Goal: Book appointment/travel/reservation

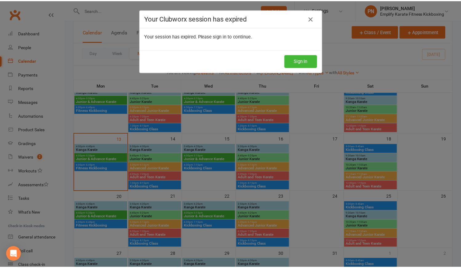
scroll to position [112, 0]
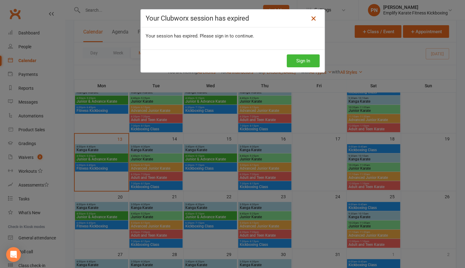
click at [314, 16] on icon at bounding box center [313, 18] width 7 height 7
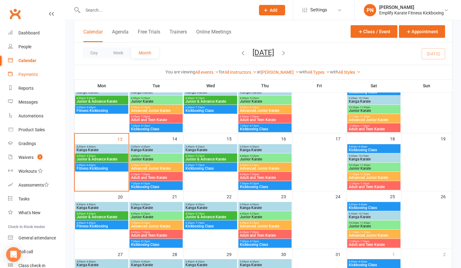
click at [21, 73] on div "Payments" at bounding box center [27, 74] width 19 height 5
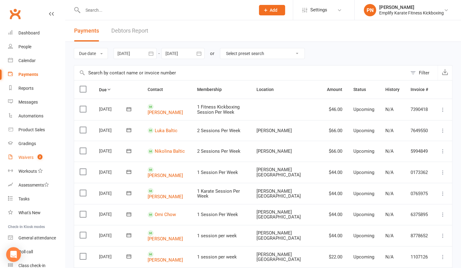
click at [26, 159] on div "Waivers" at bounding box center [25, 157] width 15 height 5
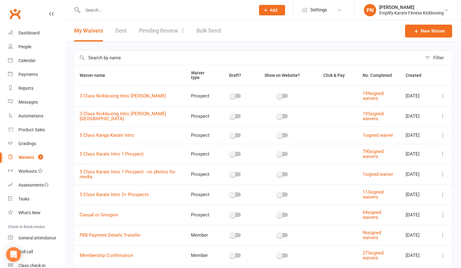
click at [168, 32] on link "Pending Review 2" at bounding box center [161, 30] width 45 height 21
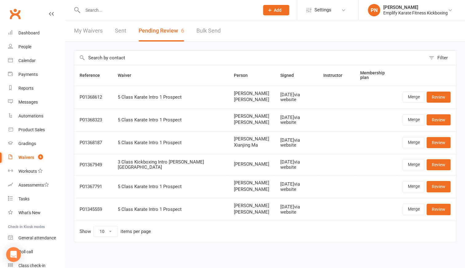
click at [103, 4] on div at bounding box center [164, 10] width 181 height 20
click at [104, 7] on input "text" at bounding box center [168, 10] width 174 height 9
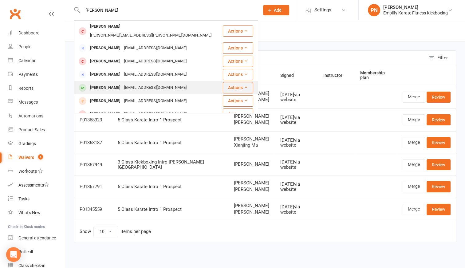
type input "[PERSON_NAME]"
click at [122, 83] on div "[EMAIL_ADDRESS][DOMAIN_NAME]" at bounding box center [155, 87] width 66 height 9
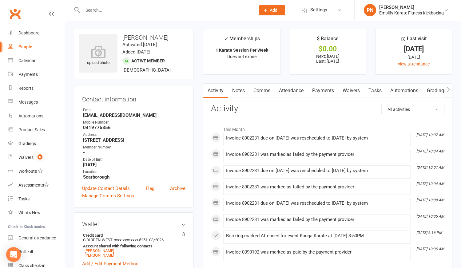
click at [320, 90] on link "Payments" at bounding box center [323, 91] width 30 height 14
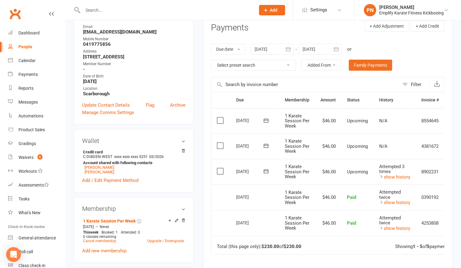
scroll to position [84, 0]
drag, startPoint x: 81, startPoint y: 30, endPoint x: 144, endPoint y: 33, distance: 63.1
click at [144, 33] on div "Contact information Owner Email [EMAIL_ADDRESS][DOMAIN_NAME] Mobile Number [PHO…" at bounding box center [134, 63] width 120 height 123
copy strong "[EMAIL_ADDRESS][DOMAIN_NAME]"
click at [152, 143] on h3 "Wallet" at bounding box center [133, 140] width 103 height 7
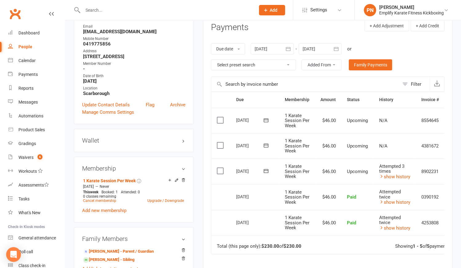
click at [266, 169] on icon at bounding box center [266, 171] width 5 height 4
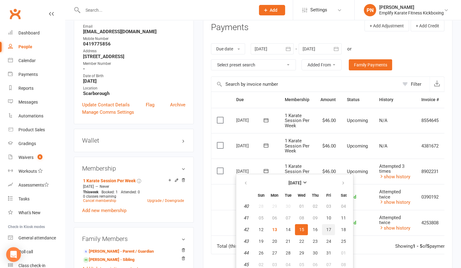
click at [329, 229] on span "17" at bounding box center [328, 229] width 5 height 5
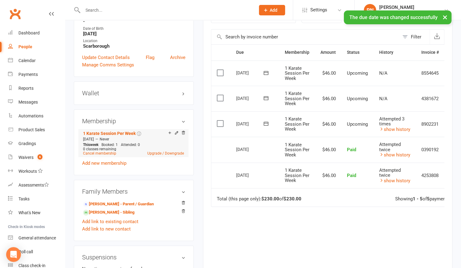
scroll to position [140, 0]
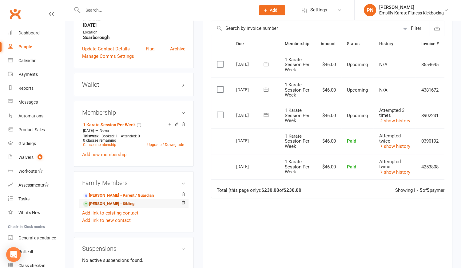
click at [123, 207] on link "[PERSON_NAME] - Sibling" at bounding box center [108, 204] width 51 height 6
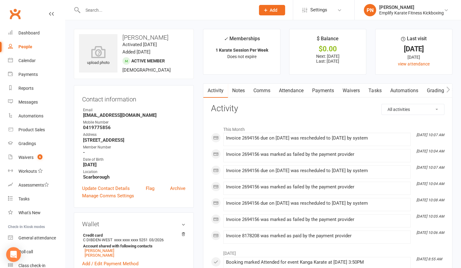
click at [326, 91] on link "Payments" at bounding box center [323, 91] width 30 height 14
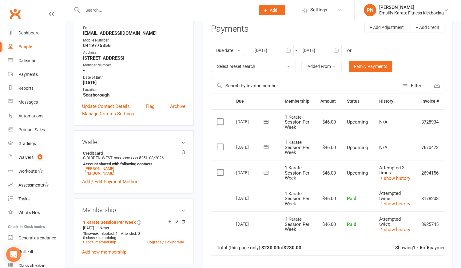
scroll to position [84, 0]
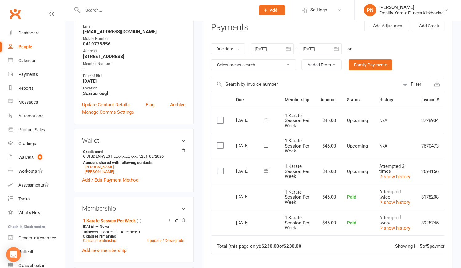
click at [266, 168] on icon at bounding box center [266, 171] width 6 height 6
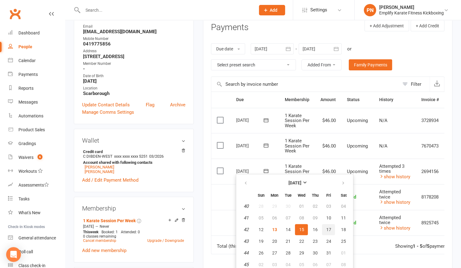
click at [329, 227] on span "17" at bounding box center [328, 229] width 5 height 5
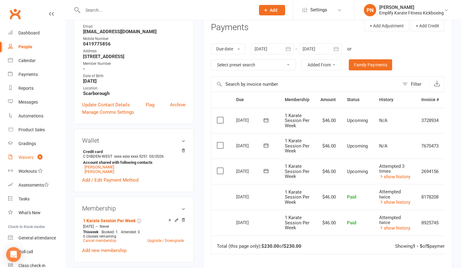
click at [23, 158] on div "Waivers" at bounding box center [25, 157] width 15 height 5
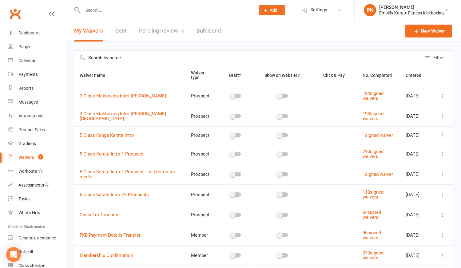
click at [172, 28] on link "Pending Review 6" at bounding box center [161, 30] width 45 height 21
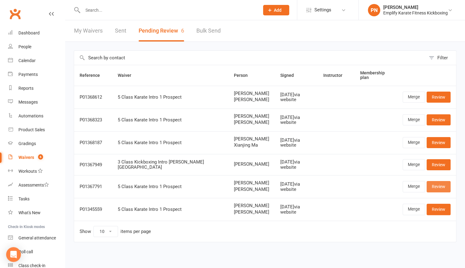
click at [435, 184] on link "Review" at bounding box center [439, 186] width 24 height 11
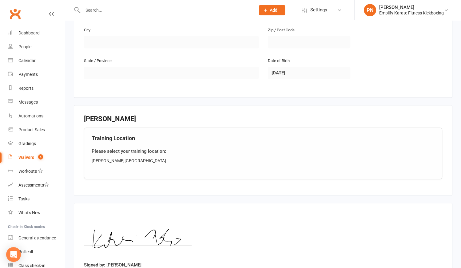
scroll to position [471, 0]
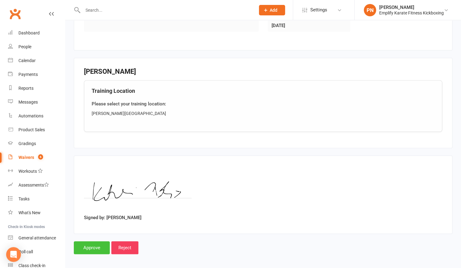
click at [92, 243] on input "Approve" at bounding box center [92, 247] width 36 height 13
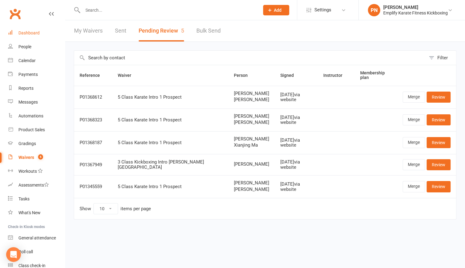
click at [28, 34] on div "Dashboard" at bounding box center [28, 32] width 21 height 5
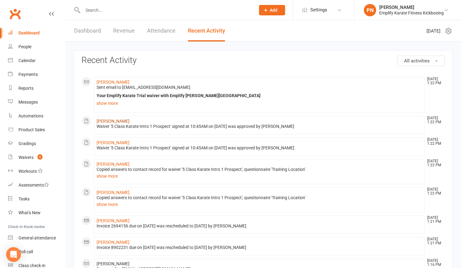
click at [108, 121] on link "[PERSON_NAME]" at bounding box center [113, 121] width 33 height 5
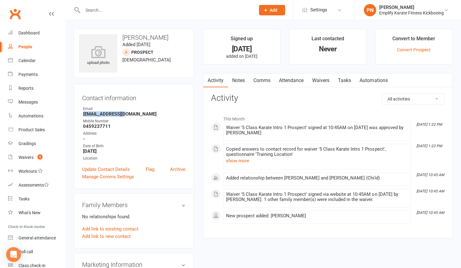
drag, startPoint x: 102, startPoint y: 115, endPoint x: 128, endPoint y: 117, distance: 25.6
click at [127, 117] on strong "[EMAIL_ADDRESS][DOMAIN_NAME]" at bounding box center [134, 114] width 102 height 6
drag, startPoint x: 128, startPoint y: 117, endPoint x: 125, endPoint y: 122, distance: 5.0
click at [141, 131] on div "Address" at bounding box center [134, 134] width 102 height 6
drag, startPoint x: 82, startPoint y: 115, endPoint x: 135, endPoint y: 111, distance: 53.3
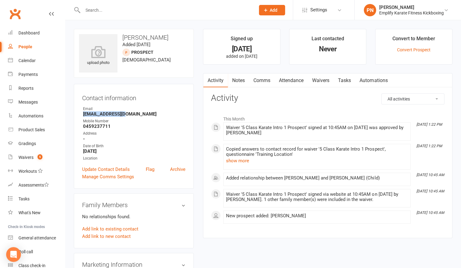
click at [135, 111] on div "Contact information Owner Email [EMAIL_ADDRESS][DOMAIN_NAME] Mobile Number [PHO…" at bounding box center [134, 136] width 120 height 105
copy strong "[EMAIL_ADDRESS][DOMAIN_NAME]"
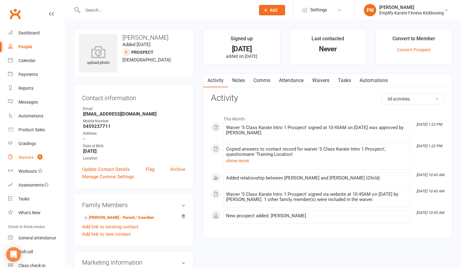
click at [28, 159] on div "Waivers" at bounding box center [25, 157] width 15 height 5
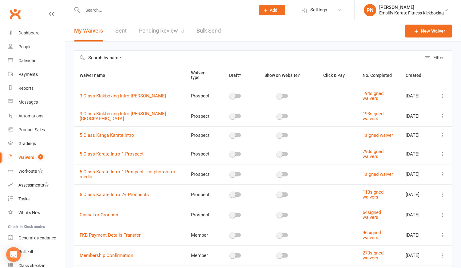
click at [164, 30] on link "Pending Review 5" at bounding box center [161, 30] width 45 height 21
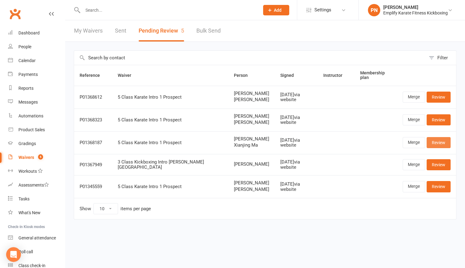
click at [437, 140] on link "Review" at bounding box center [439, 142] width 24 height 11
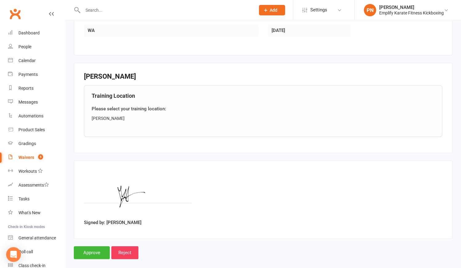
scroll to position [471, 0]
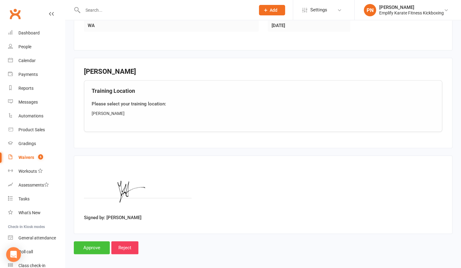
click at [100, 247] on input "Approve" at bounding box center [92, 247] width 36 height 13
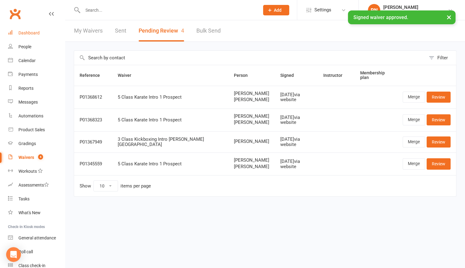
click at [26, 33] on div "Dashboard" at bounding box center [28, 32] width 21 height 5
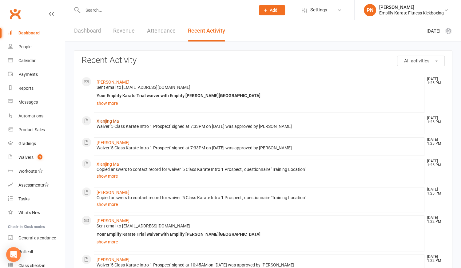
click at [108, 120] on link "Xianjing Ma" at bounding box center [108, 121] width 22 height 5
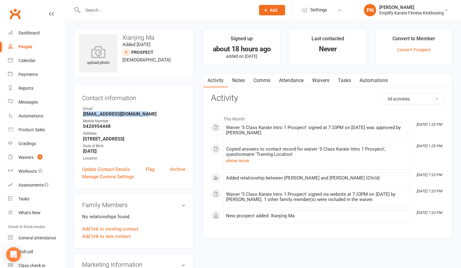
drag, startPoint x: 82, startPoint y: 116, endPoint x: 155, endPoint y: 116, distance: 72.5
click at [155, 116] on li "Email mayunhong2016@hotmail.com" at bounding box center [133, 111] width 103 height 11
copy strong "mayunhong2016@hotmail.com"
click at [146, 137] on strong "251 grand promenade 251 grand promenade Dianella WA 6059" at bounding box center [134, 139] width 102 height 6
drag, startPoint x: 122, startPoint y: 36, endPoint x: 142, endPoint y: 37, distance: 20.6
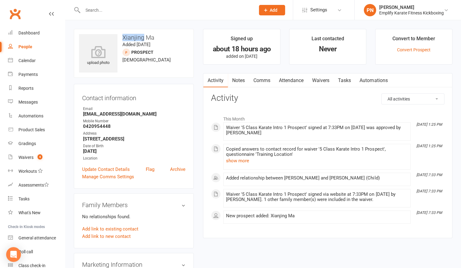
click at [142, 37] on h3 "Xianjing Ma" at bounding box center [133, 37] width 109 height 7
copy h3 "Xianjing"
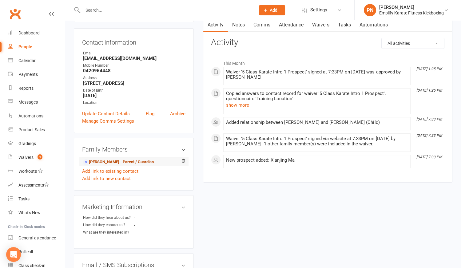
scroll to position [56, 0]
click at [33, 159] on div "Waivers" at bounding box center [25, 157] width 15 height 5
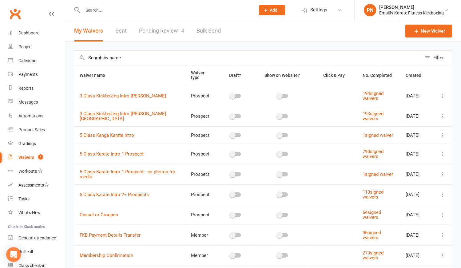
click at [167, 27] on link "Pending Review 4" at bounding box center [161, 30] width 45 height 21
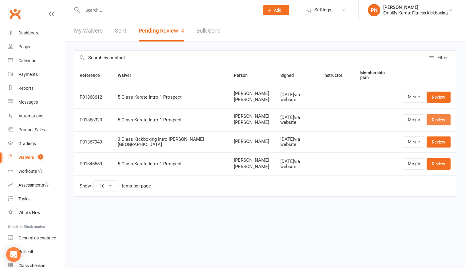
click at [444, 119] on link "Review" at bounding box center [439, 119] width 24 height 11
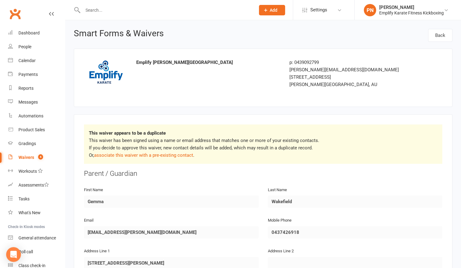
click at [24, 158] on div "Waivers" at bounding box center [26, 157] width 16 height 5
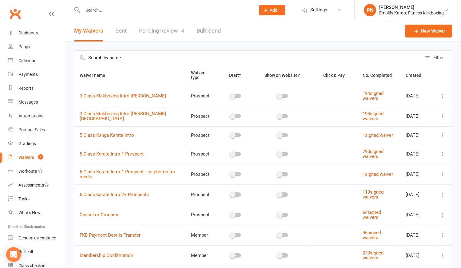
click at [163, 33] on link "Pending Review 4" at bounding box center [161, 30] width 45 height 21
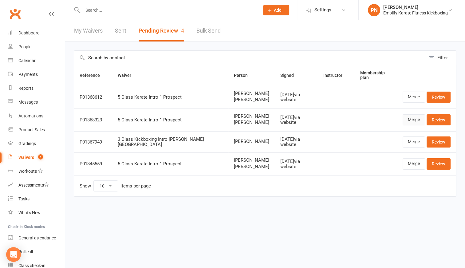
click at [410, 121] on link "Merge" at bounding box center [414, 119] width 22 height 11
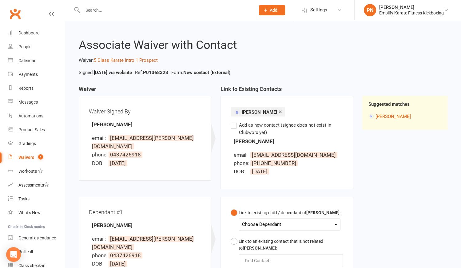
scroll to position [56, 0]
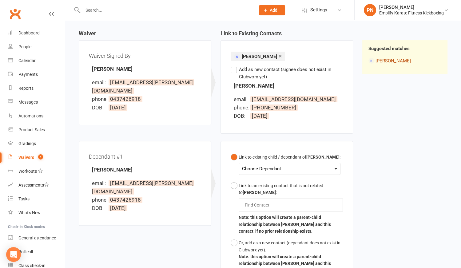
click at [395, 61] on link "Glenn Wakefield" at bounding box center [392, 61] width 35 height 6
click at [395, 59] on link "Glenn Wakefield" at bounding box center [392, 61] width 35 height 6
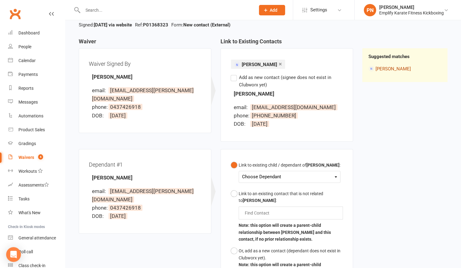
scroll to position [0, 0]
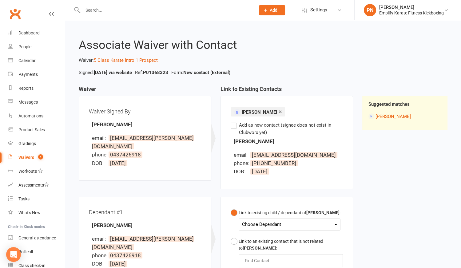
click at [112, 8] on input "text" at bounding box center [166, 10] width 170 height 9
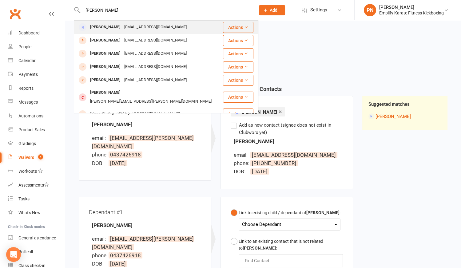
type input "glenn wake"
click at [117, 28] on div "Glenn Wakefield" at bounding box center [105, 27] width 34 height 9
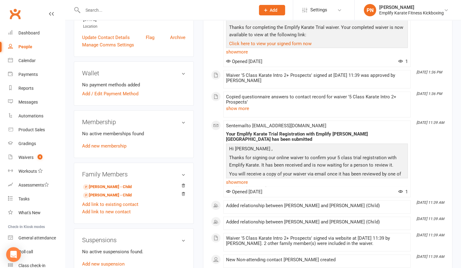
scroll to position [140, 0]
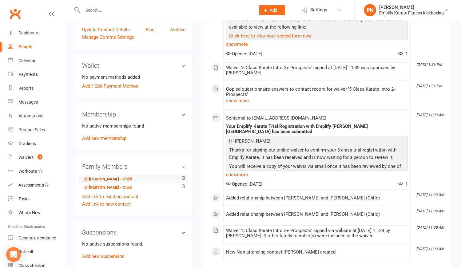
click at [120, 182] on link "Nelson Wakefield - Child" at bounding box center [107, 179] width 49 height 6
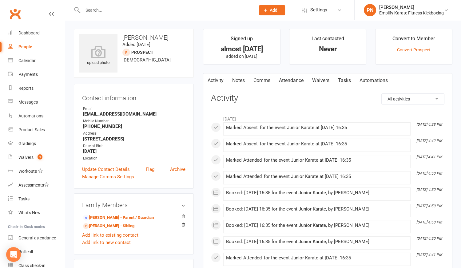
click at [285, 81] on link "Attendance" at bounding box center [291, 80] width 33 height 14
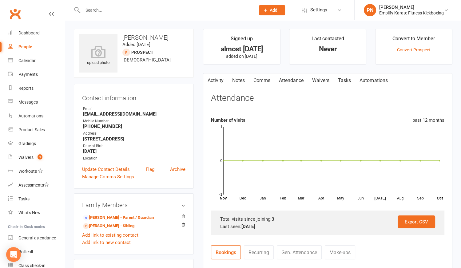
click at [174, 99] on h3 "Contact information" at bounding box center [133, 96] width 103 height 9
click at [30, 61] on div "Calendar" at bounding box center [26, 60] width 17 height 5
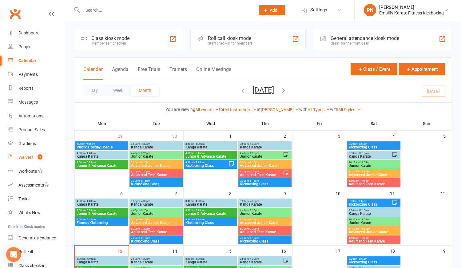
click at [22, 156] on div "Waivers" at bounding box center [25, 157] width 15 height 5
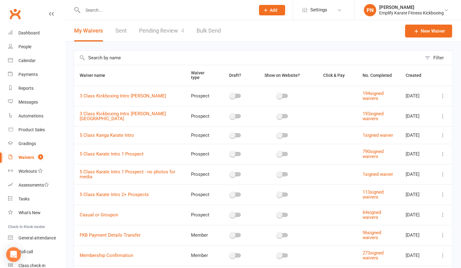
click at [168, 31] on link "Pending Review 4" at bounding box center [161, 30] width 45 height 21
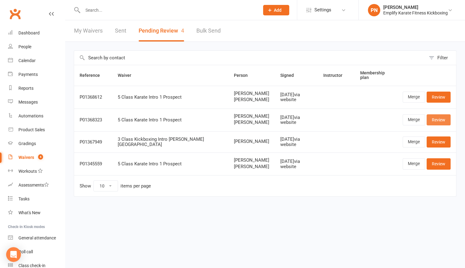
click at [440, 121] on link "Review" at bounding box center [439, 119] width 24 height 11
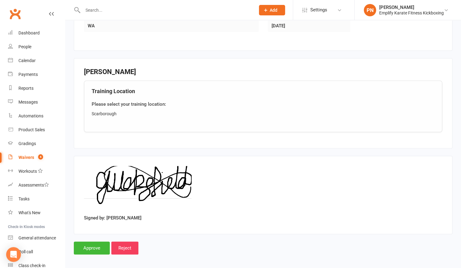
scroll to position [516, 0]
click at [89, 243] on input "Approve" at bounding box center [92, 247] width 36 height 13
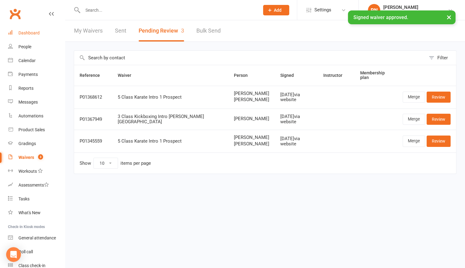
click at [30, 30] on link "Dashboard" at bounding box center [36, 33] width 57 height 14
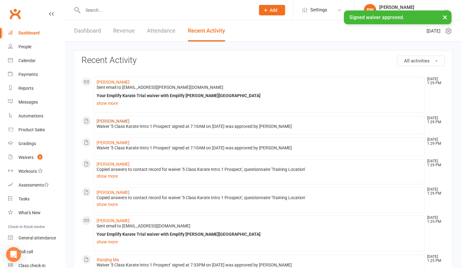
click at [109, 121] on link "[PERSON_NAME]" at bounding box center [113, 121] width 33 height 5
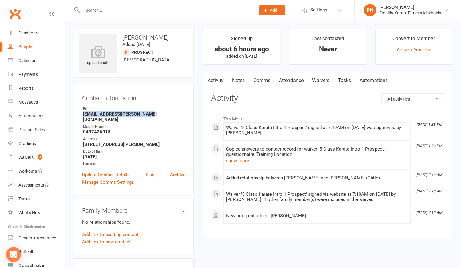
drag, startPoint x: 83, startPoint y: 116, endPoint x: 156, endPoint y: 117, distance: 73.2
click at [156, 117] on strong "gemma.c.wakefield@gmail.com" at bounding box center [134, 116] width 102 height 11
copy strong "gemma.c.wakefield@gmail.com"
click at [29, 156] on div "Waivers" at bounding box center [25, 157] width 15 height 5
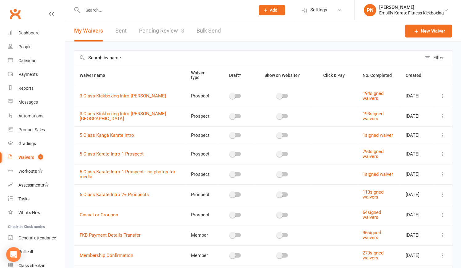
click at [169, 32] on link "Pending Review 3" at bounding box center [161, 30] width 45 height 21
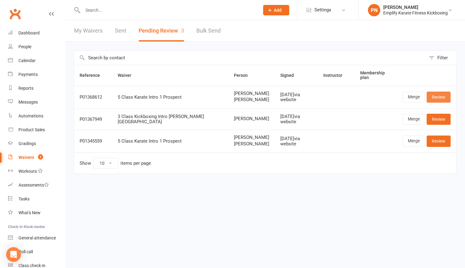
click at [437, 97] on link "Review" at bounding box center [439, 97] width 24 height 11
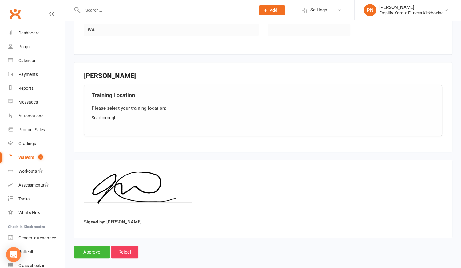
scroll to position [471, 0]
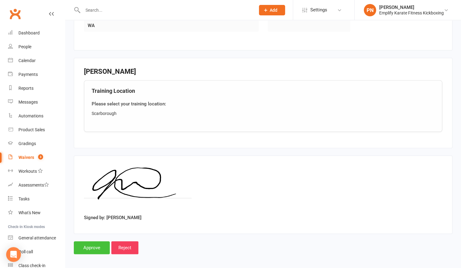
click at [84, 246] on input "Approve" at bounding box center [92, 247] width 36 height 13
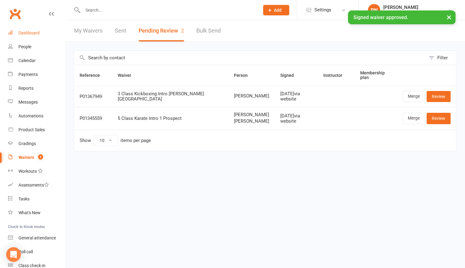
click at [30, 33] on div "Dashboard" at bounding box center [28, 32] width 21 height 5
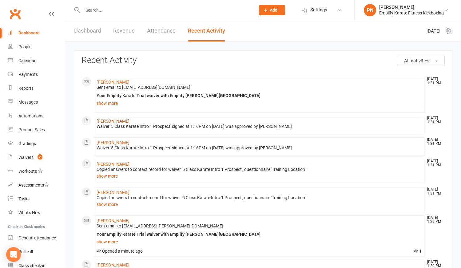
click at [113, 119] on link "[PERSON_NAME]" at bounding box center [113, 121] width 33 height 5
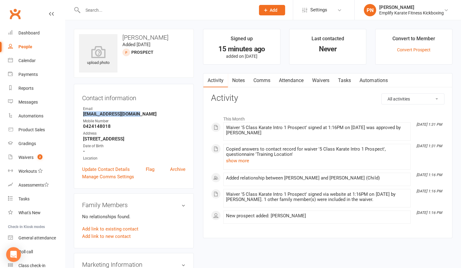
drag, startPoint x: 82, startPoint y: 114, endPoint x: 137, endPoint y: 113, distance: 55.3
click at [137, 113] on li "Email jesspapillon@gmail.com" at bounding box center [133, 111] width 103 height 11
copy strong "jesspapillon@gmail.com"
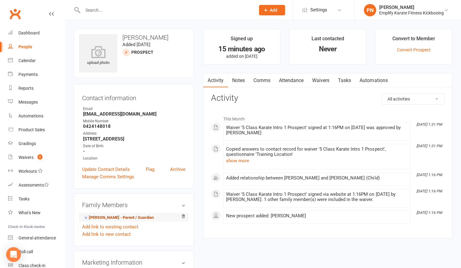
click at [112, 218] on link "Jessica McNamara - Parent / Guardian" at bounding box center [118, 218] width 71 height 6
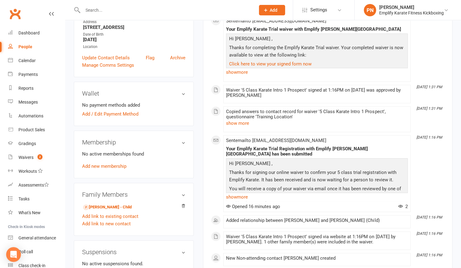
scroll to position [112, 0]
click at [27, 59] on div "Calendar" at bounding box center [26, 60] width 17 height 5
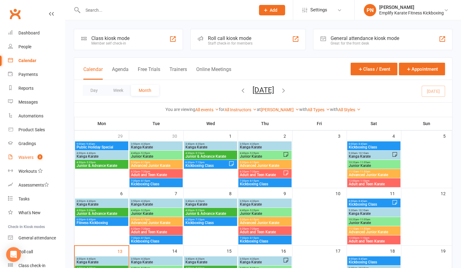
click at [29, 156] on div "Waivers" at bounding box center [25, 157] width 15 height 5
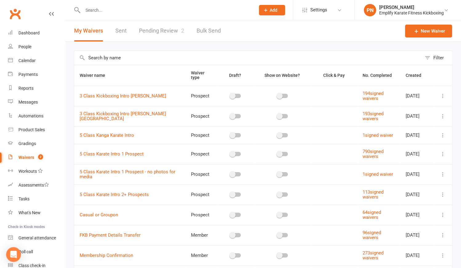
click at [157, 29] on link "Pending Review 2" at bounding box center [161, 30] width 45 height 21
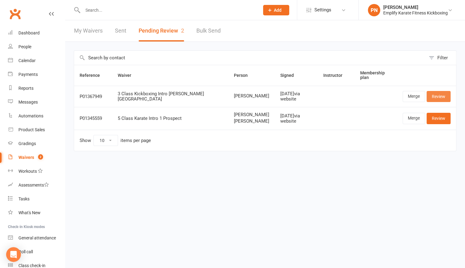
click at [436, 96] on link "Review" at bounding box center [439, 96] width 24 height 11
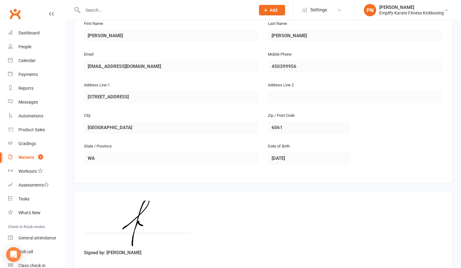
scroll to position [141, 0]
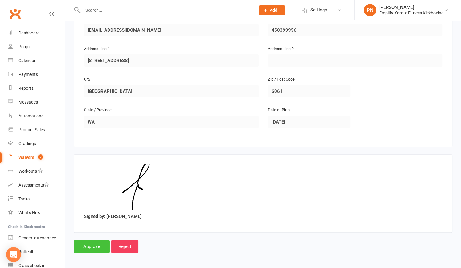
click at [91, 246] on input "Approve" at bounding box center [92, 246] width 36 height 13
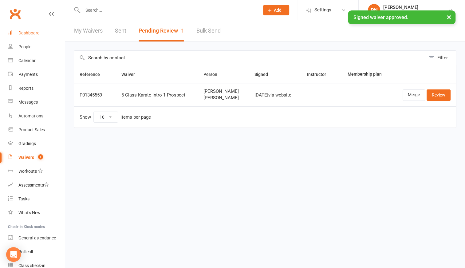
click at [27, 33] on div "Dashboard" at bounding box center [28, 32] width 21 height 5
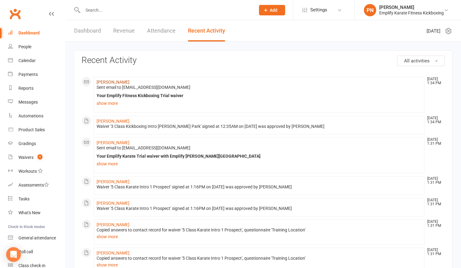
click at [128, 81] on link "[PERSON_NAME]" at bounding box center [113, 82] width 33 height 5
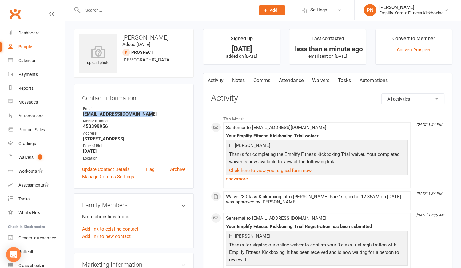
drag, startPoint x: 83, startPoint y: 115, endPoint x: 150, endPoint y: 116, distance: 66.7
click at [150, 116] on strong "francesdevoma123@gmail.com" at bounding box center [134, 114] width 102 height 6
copy strong "francesdevoma123@gmail.com"
click at [26, 33] on div "Dashboard" at bounding box center [28, 32] width 21 height 5
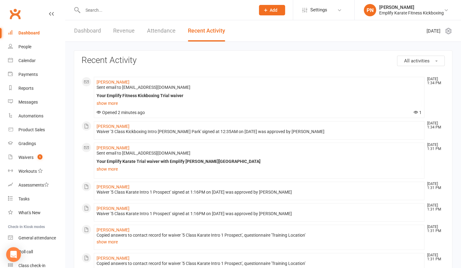
click at [87, 26] on link "Dashboard" at bounding box center [87, 30] width 27 height 21
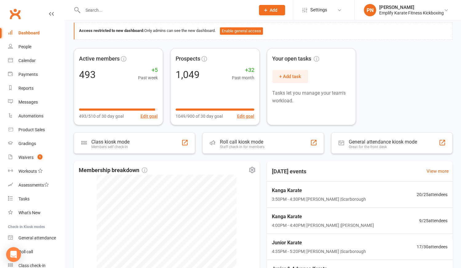
scroll to position [84, 0]
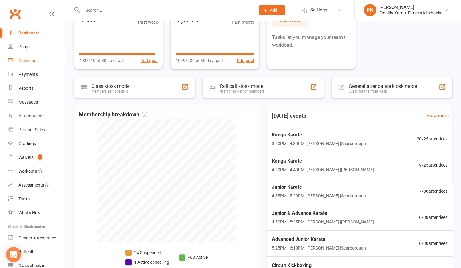
click at [34, 63] on link "Calendar" at bounding box center [36, 61] width 57 height 14
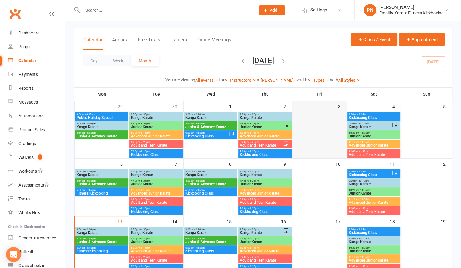
scroll to position [28, 0]
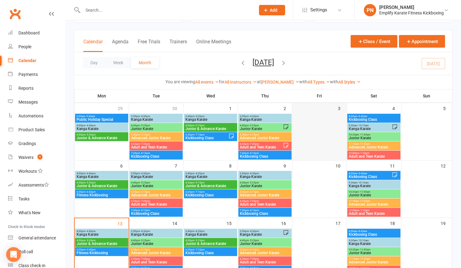
click at [321, 131] on div at bounding box center [319, 137] width 53 height 46
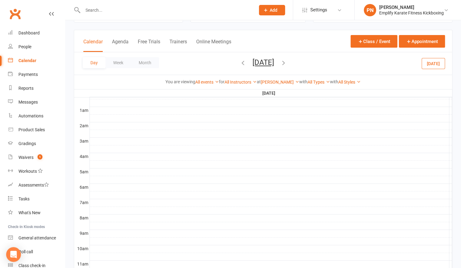
scroll to position [0, 0]
click at [35, 31] on div "Dashboard" at bounding box center [28, 32] width 21 height 5
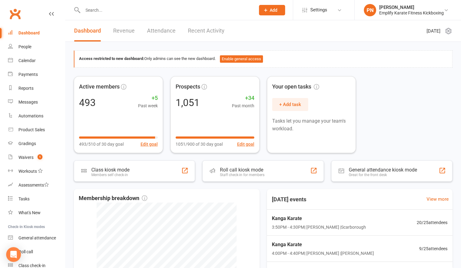
click at [203, 32] on link "Recent Activity" at bounding box center [206, 30] width 37 height 21
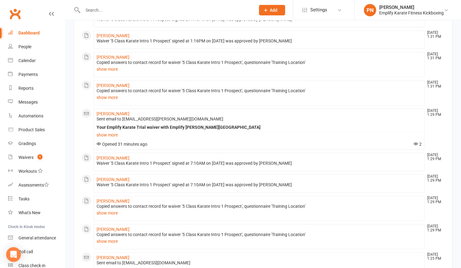
scroll to position [223, 0]
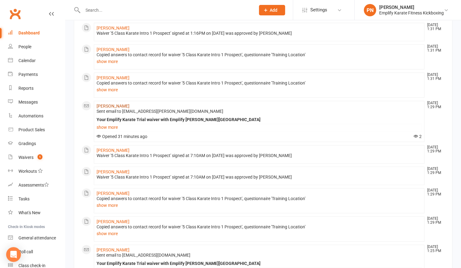
click at [109, 104] on link "[PERSON_NAME]" at bounding box center [113, 106] width 33 height 5
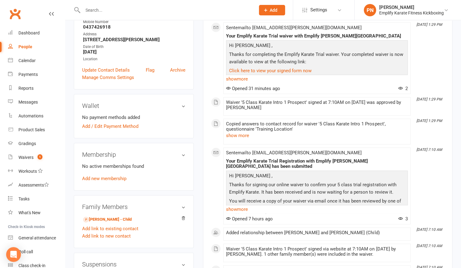
scroll to position [112, 0]
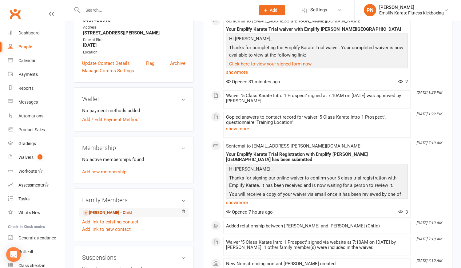
click at [96, 210] on link "Elsie Wakefield - Child" at bounding box center [107, 213] width 49 height 6
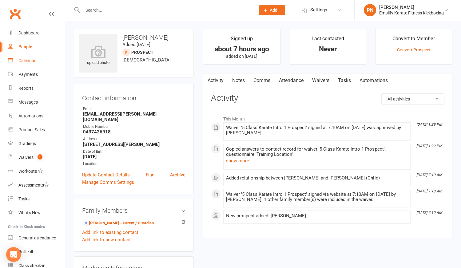
click at [25, 58] on link "Calendar" at bounding box center [36, 61] width 57 height 14
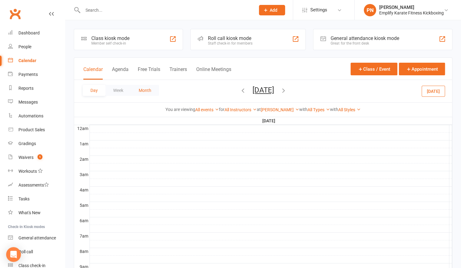
click at [150, 91] on button "Month" at bounding box center [145, 90] width 28 height 11
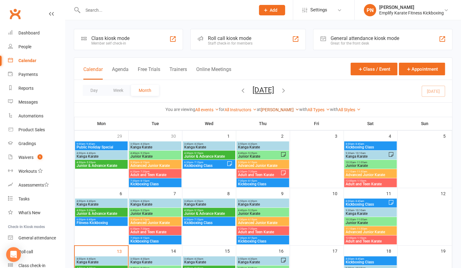
click at [278, 110] on link "[PERSON_NAME]" at bounding box center [280, 109] width 38 height 5
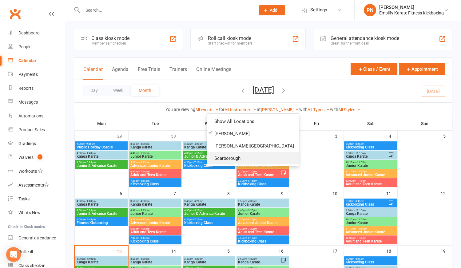
click at [261, 156] on link "Scarborough" at bounding box center [253, 158] width 92 height 12
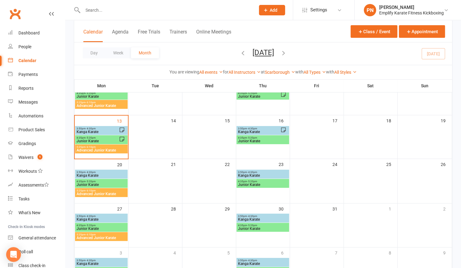
scroll to position [112, 0]
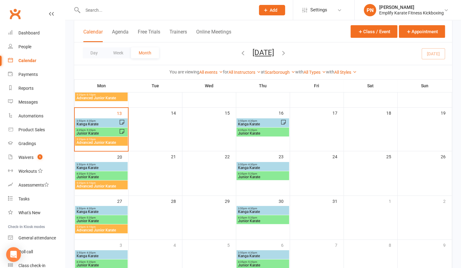
click at [93, 122] on span "Kanga Karate" at bounding box center [97, 124] width 42 height 4
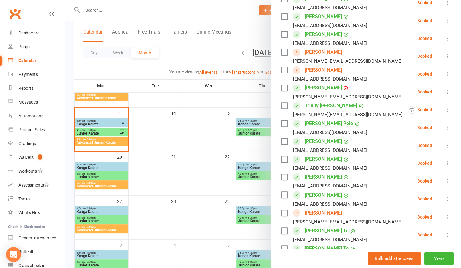
scroll to position [164, 0]
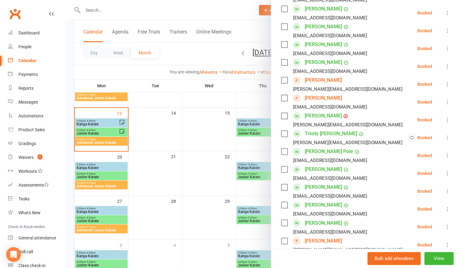
click at [317, 80] on link "Olivia McCormack" at bounding box center [323, 80] width 37 height 10
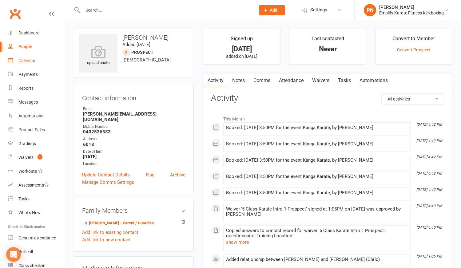
click at [30, 62] on div "Calendar" at bounding box center [26, 60] width 17 height 5
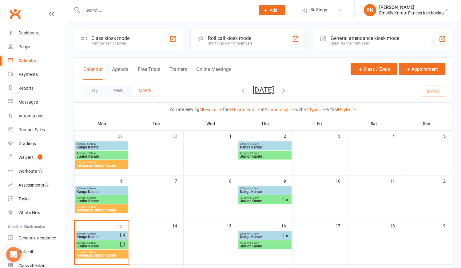
click at [98, 235] on span "Kanga Karate" at bounding box center [97, 237] width 43 height 4
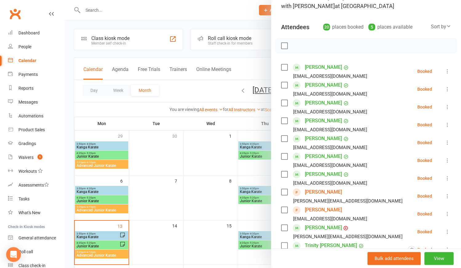
scroll to position [56, 0]
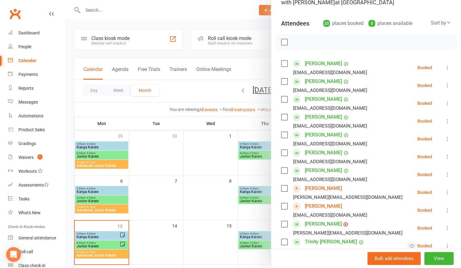
click at [324, 207] on link "Jayden Desmond Miller" at bounding box center [323, 206] width 37 height 10
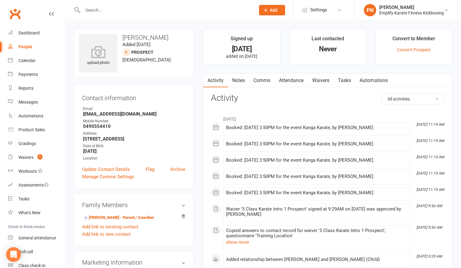
click at [300, 80] on link "Attendance" at bounding box center [291, 80] width 33 height 14
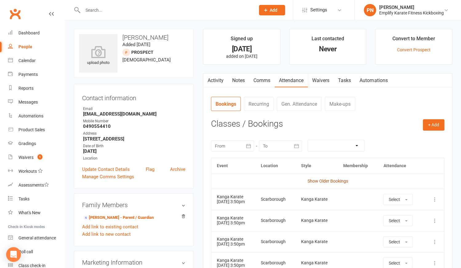
click at [345, 179] on link "Show Older Bookings" at bounding box center [327, 181] width 41 height 5
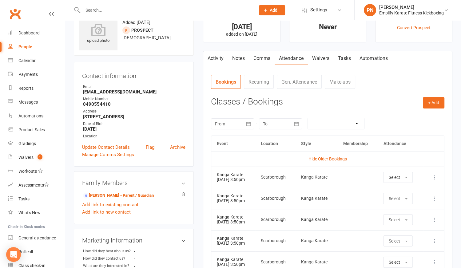
scroll to position [84, 0]
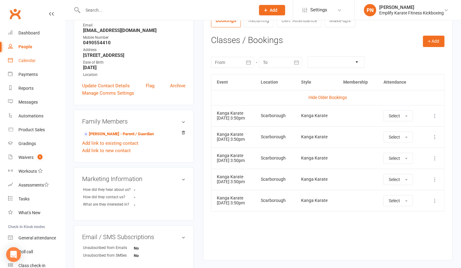
click at [32, 61] on div "Calendar" at bounding box center [26, 60] width 17 height 5
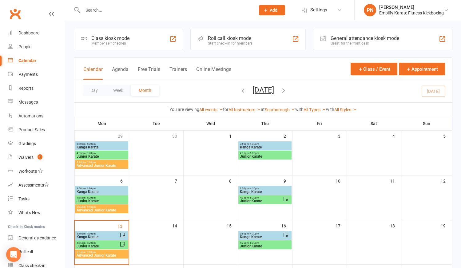
click at [86, 235] on span "Kanga Karate" at bounding box center [97, 237] width 43 height 4
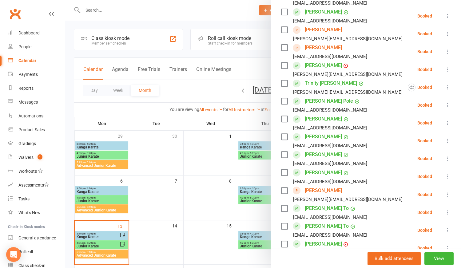
scroll to position [223, 0]
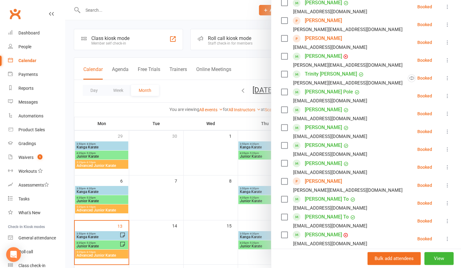
click at [318, 181] on link "Joseph Salazar" at bounding box center [323, 181] width 37 height 10
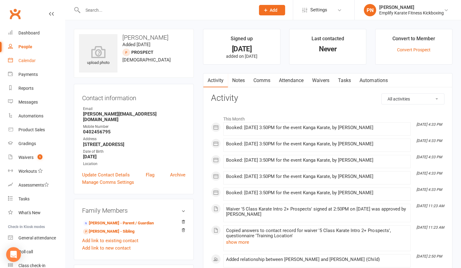
click at [28, 58] on div "Calendar" at bounding box center [26, 60] width 17 height 5
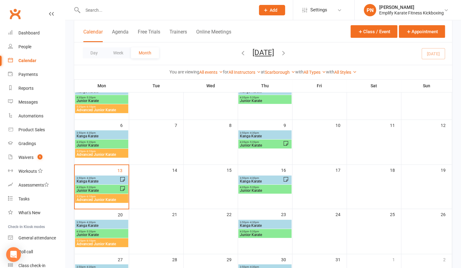
scroll to position [56, 0]
click at [104, 178] on span "3:50pm - 4:30pm" at bounding box center [97, 178] width 43 height 3
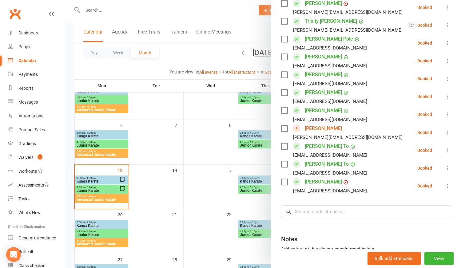
scroll to position [331, 0]
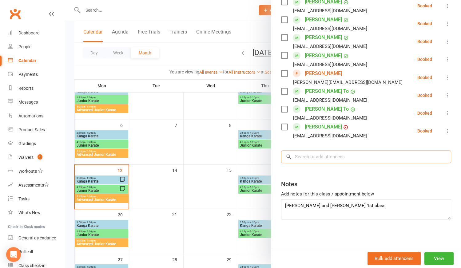
click at [320, 159] on input "search" at bounding box center [366, 156] width 170 height 13
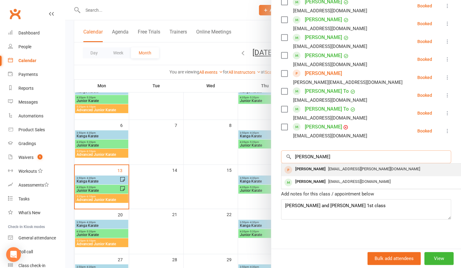
type input "elsie"
click at [328, 167] on span "gemma.c.wakefield@gmail.com" at bounding box center [374, 169] width 92 height 5
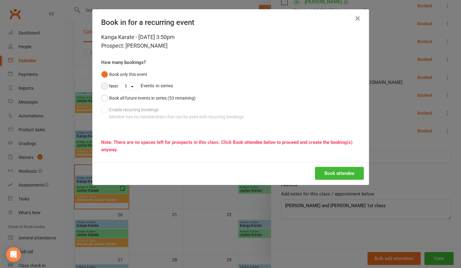
click at [104, 85] on button "Next" at bounding box center [109, 86] width 17 height 12
click at [121, 86] on select "1 2 3 4 5 6 7 8 9 10 11 12 13 14 15 16 17 18 19 20 21 22 23 24 25 26 27 28 29 3…" at bounding box center [129, 86] width 16 height 7
select select "4"
click at [121, 83] on select "1 2 3 4 5 6 7 8 9 10 11 12 13 14 15 16 17 18 19 20 21 22 23 24 25 26 27 28 29 3…" at bounding box center [129, 86] width 16 height 7
click at [335, 171] on button "Book attendee" at bounding box center [339, 173] width 49 height 13
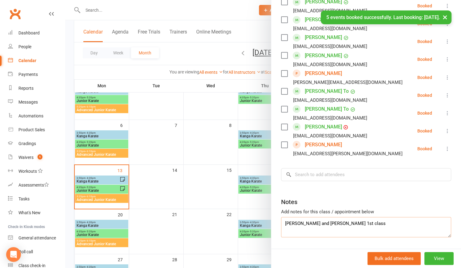
drag, startPoint x: 281, startPoint y: 221, endPoint x: 288, endPoint y: 222, distance: 7.5
click at [281, 221] on textarea "Olivia and Joseph 1st class" at bounding box center [366, 227] width 170 height 20
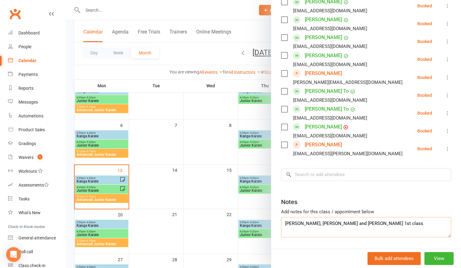
type textarea "Elsie, Olivia and Joseph 1st class"
